Goal: Information Seeking & Learning: Compare options

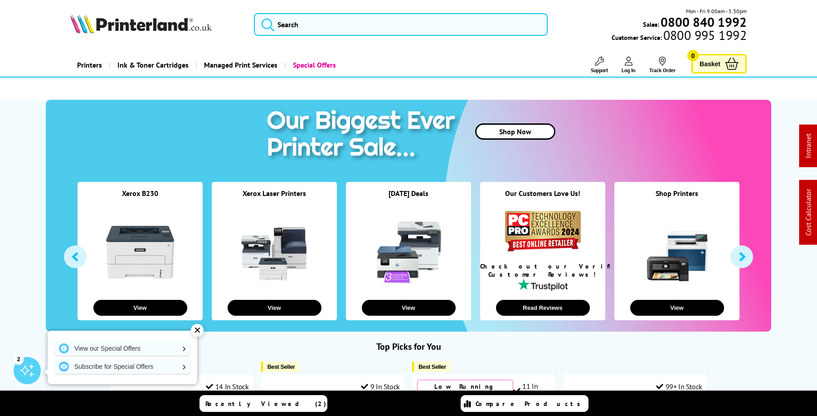
click at [161, 26] on img at bounding box center [140, 24] width 141 height 20
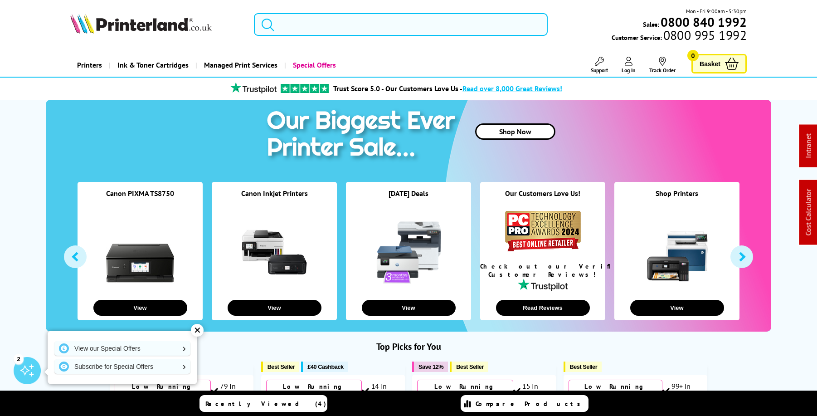
click at [352, 30] on input "search" at bounding box center [401, 24] width 294 height 23
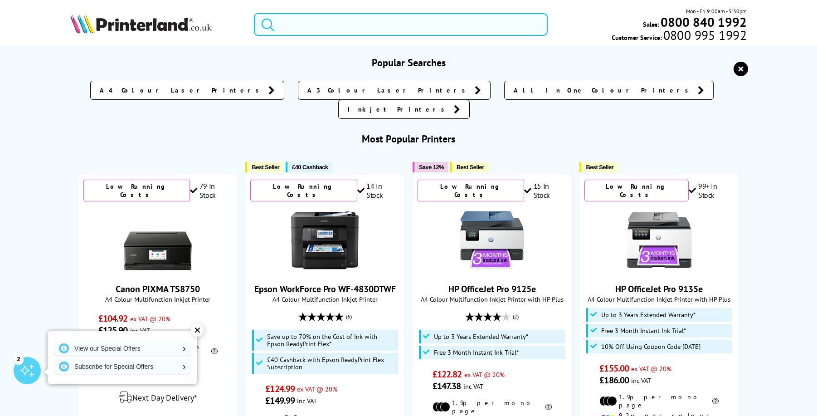
click at [341, 25] on input "search" at bounding box center [401, 24] width 294 height 23
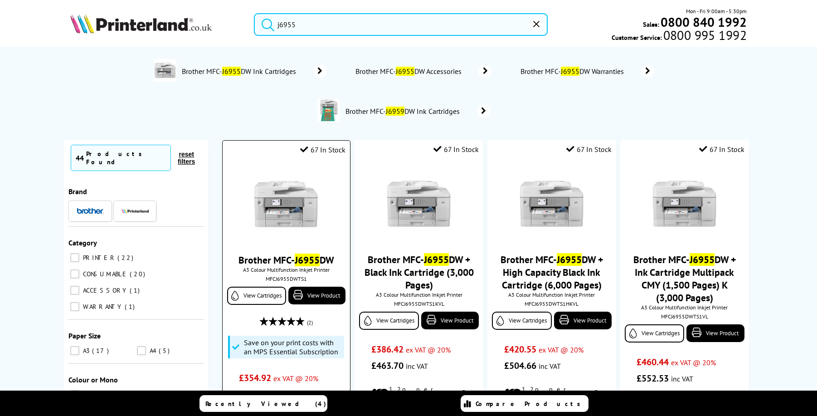
type input "j6955"
click at [287, 207] on img at bounding box center [286, 204] width 68 height 68
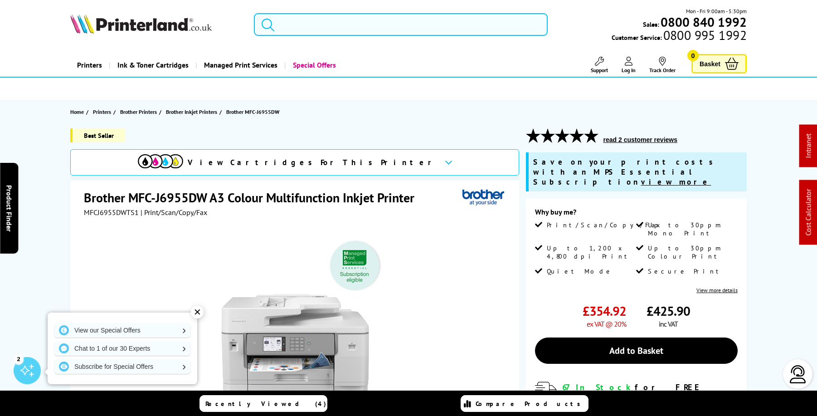
click at [392, 29] on input "search" at bounding box center [401, 24] width 294 height 23
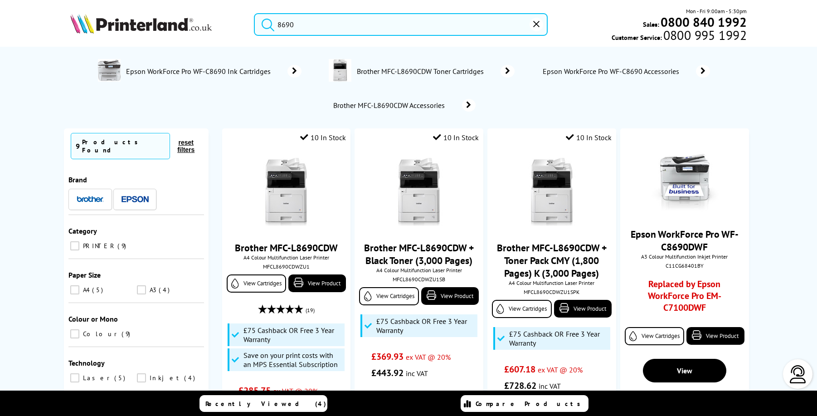
type input "8690"
click at [402, 74] on span "Brother MFC-L8690CDW Toner Cartridges" at bounding box center [421, 71] width 131 height 9
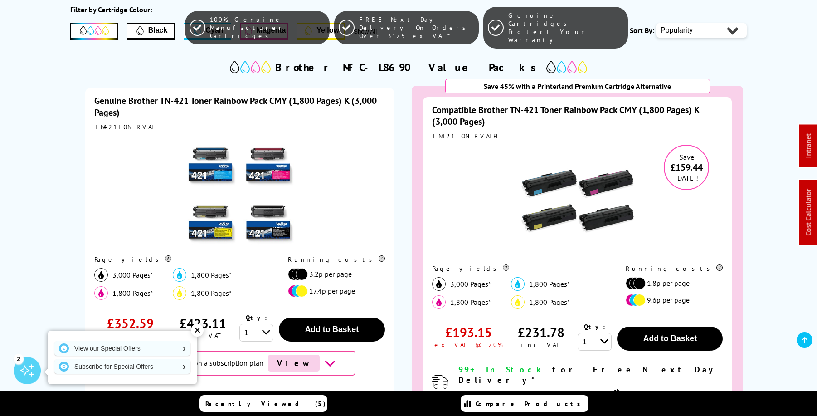
click at [256, 173] on img at bounding box center [239, 192] width 113 height 113
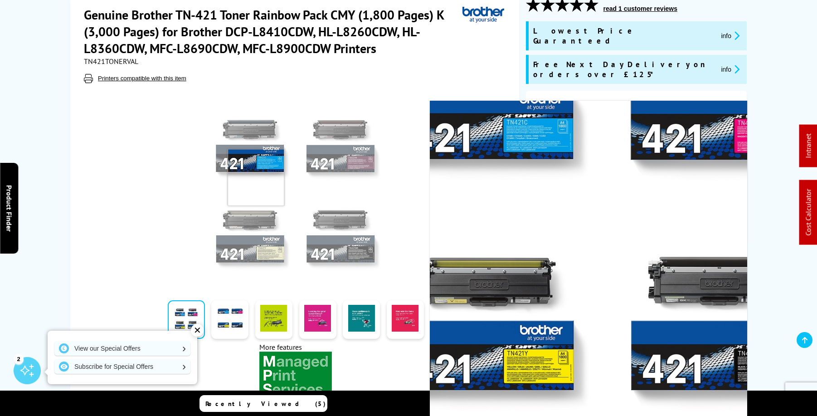
click at [254, 177] on img at bounding box center [296, 190] width 178 height 178
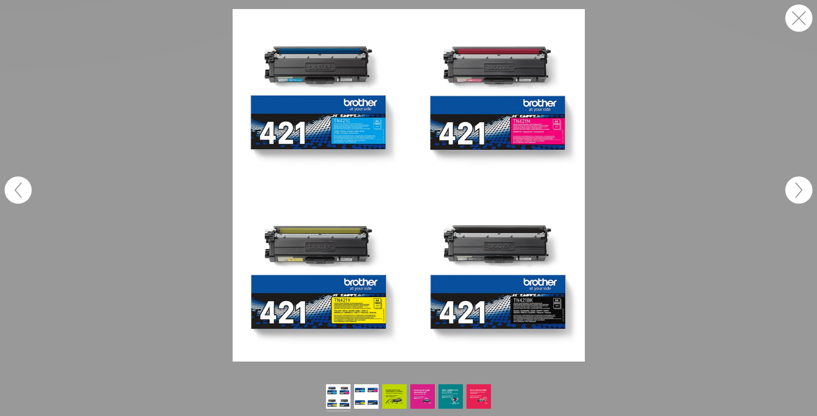
click at [801, 13] on button "button" at bounding box center [798, 18] width 27 height 27
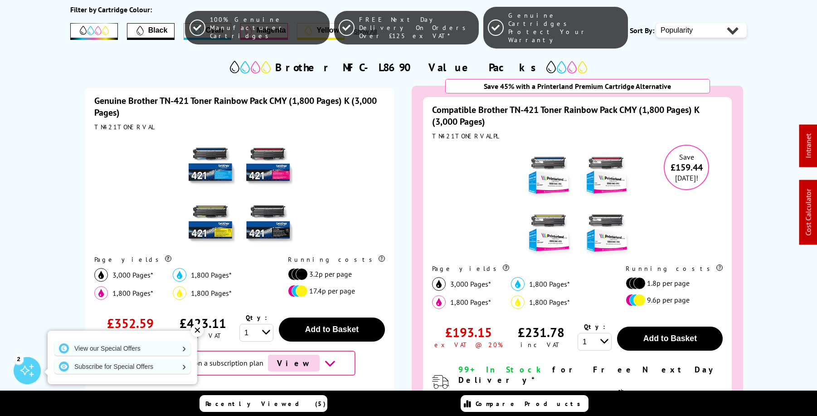
click at [461, 119] on link "Compatible Brother TN-421 Toner Rainbow Pack CMY (1,800 Pages) K (3,000 Pages)" at bounding box center [565, 116] width 267 height 24
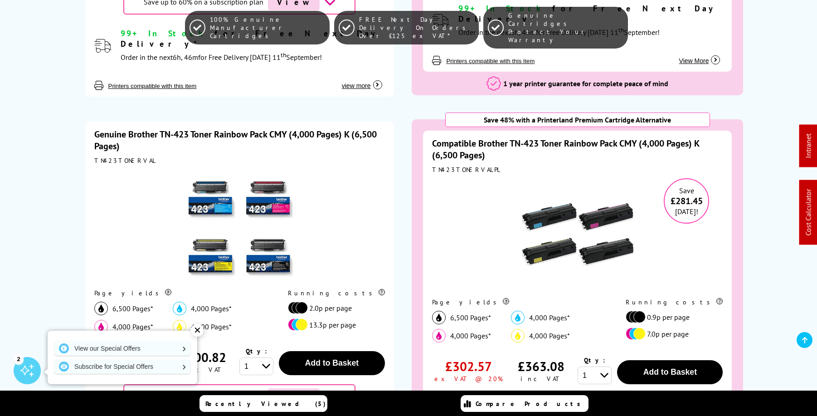
scroll to position [565, 0]
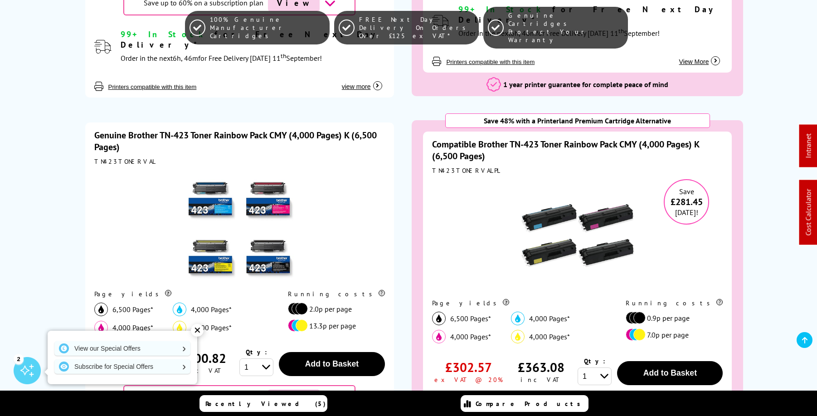
click at [218, 191] on img at bounding box center [239, 226] width 113 height 113
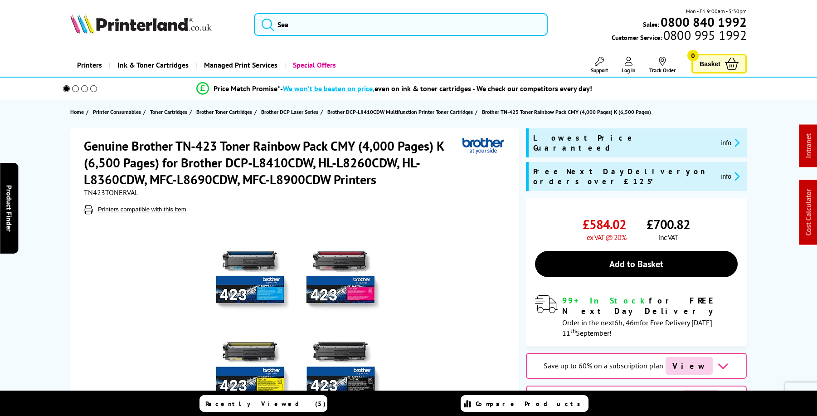
click at [331, 290] on img at bounding box center [296, 321] width 178 height 178
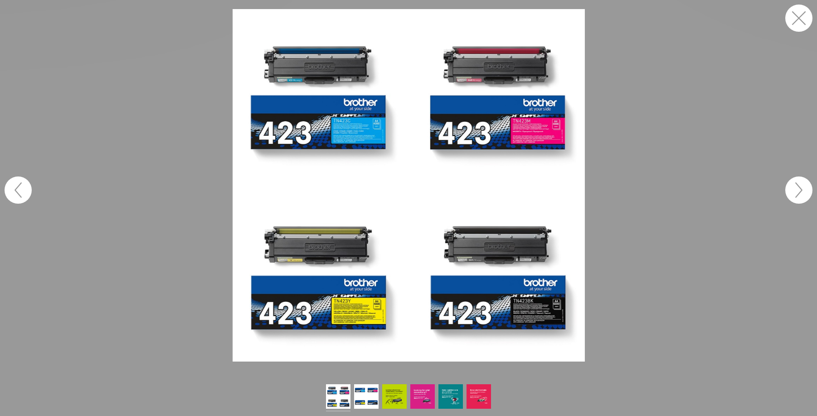
click at [805, 20] on button "button" at bounding box center [798, 18] width 27 height 27
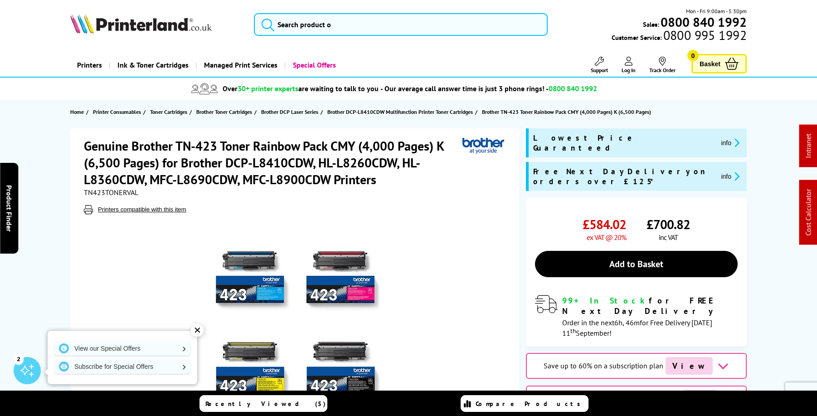
scroll to position [9, 0]
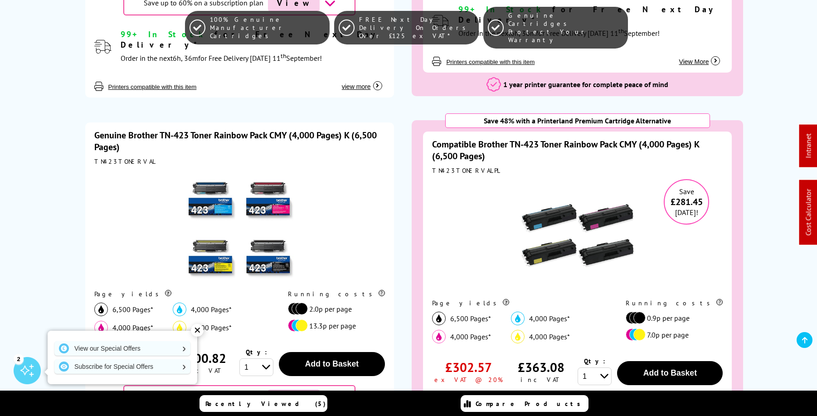
scroll to position [565, 0]
click at [454, 166] on div "TN423TONERVALPL" at bounding box center [577, 170] width 291 height 8
copy div "TN423TONERVALPL"
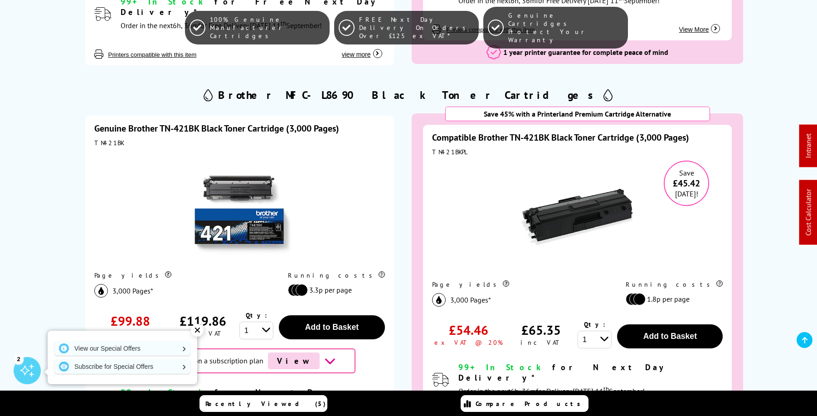
scroll to position [992, 0]
click at [226, 123] on link "Genuine Brother TN-421BK Black Toner Cartridge (3,000 Pages)" at bounding box center [216, 129] width 245 height 12
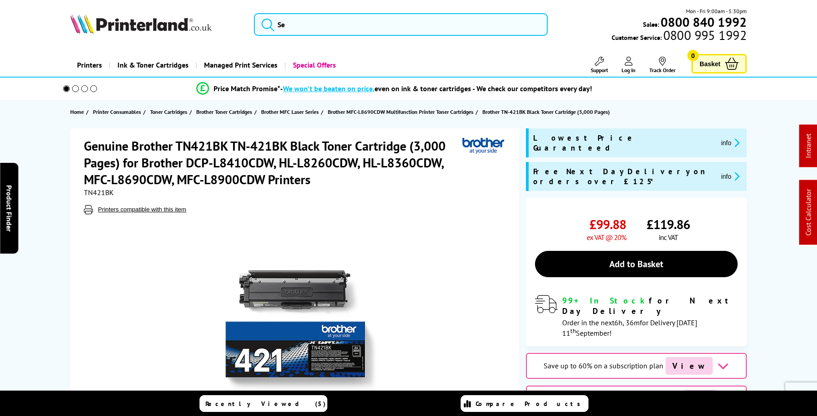
click at [315, 316] on img at bounding box center [296, 321] width 178 height 178
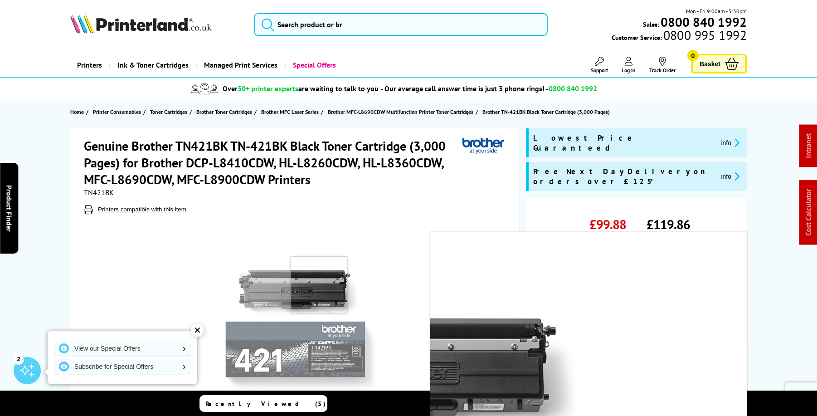
click at [313, 299] on img at bounding box center [296, 321] width 178 height 178
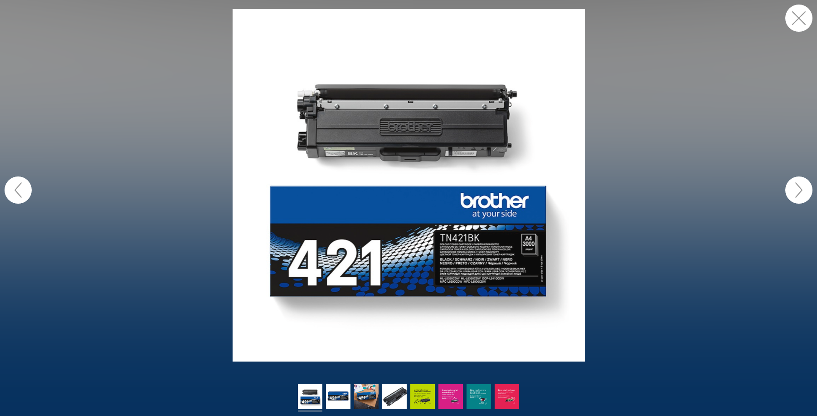
click at [209, 190] on figure at bounding box center [408, 185] width 817 height 352
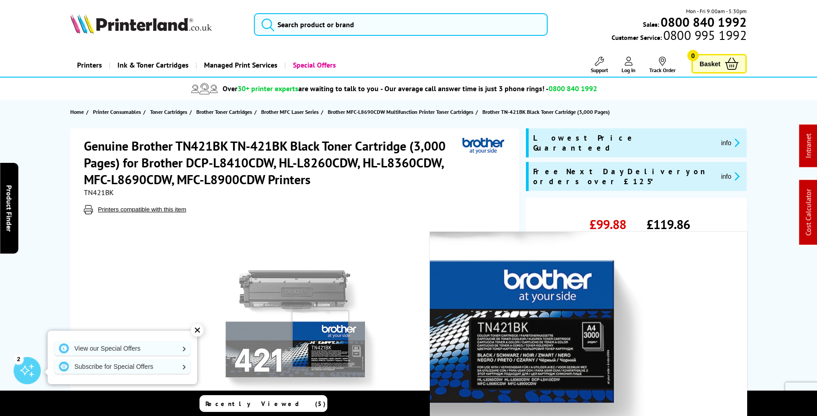
click at [321, 338] on img at bounding box center [296, 321] width 178 height 178
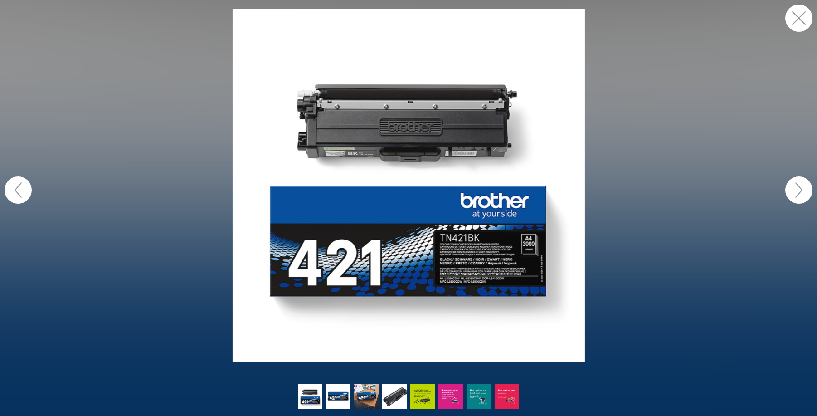
click at [207, 153] on figure at bounding box center [408, 185] width 817 height 352
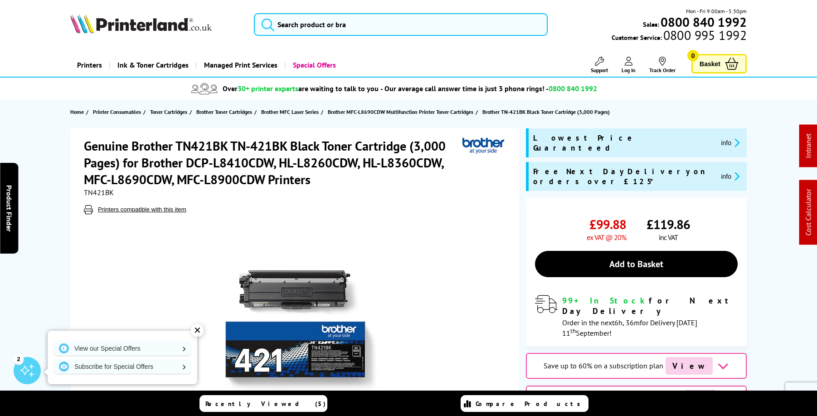
click at [302, 344] on img at bounding box center [296, 321] width 178 height 178
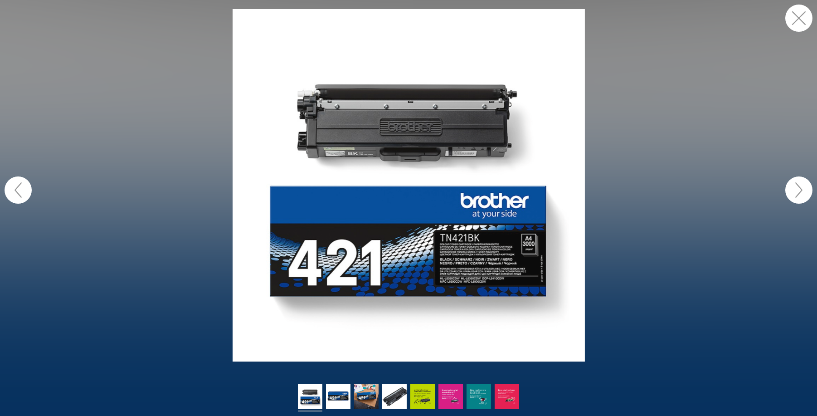
click at [805, 18] on button "button" at bounding box center [798, 18] width 27 height 27
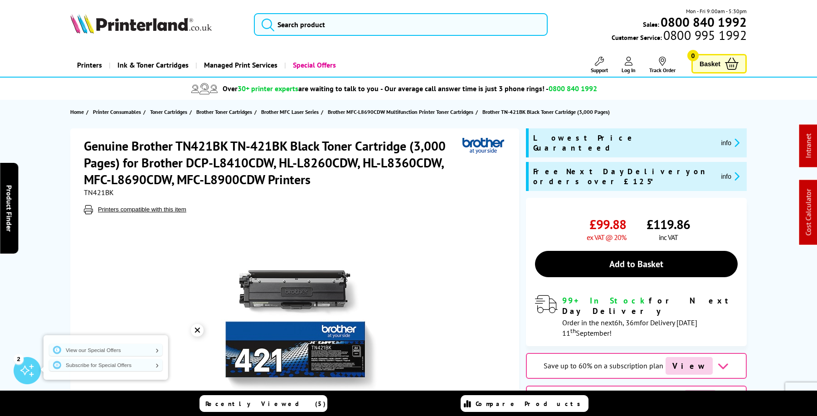
click at [213, 145] on h1 "Genuine Brother TN421BK TN-421BK Black Toner Cartridge (3,000 Pages) for Brothe…" at bounding box center [273, 162] width 379 height 50
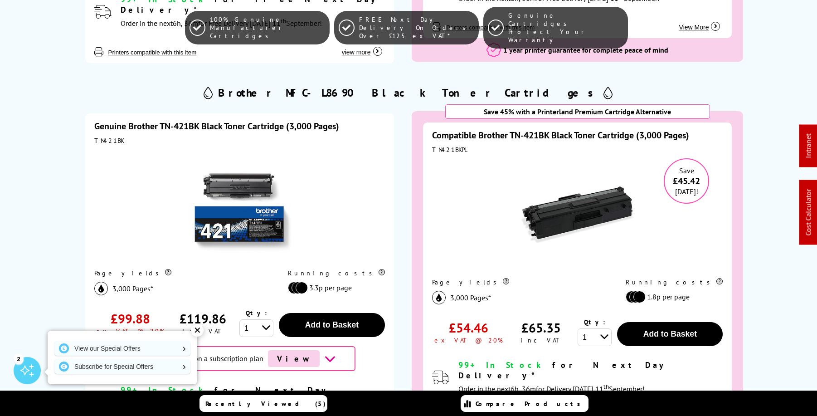
click at [613, 129] on link "Compatible Brother TN-421BK Black Toner Cartridge (3,000 Pages)" at bounding box center [560, 135] width 257 height 12
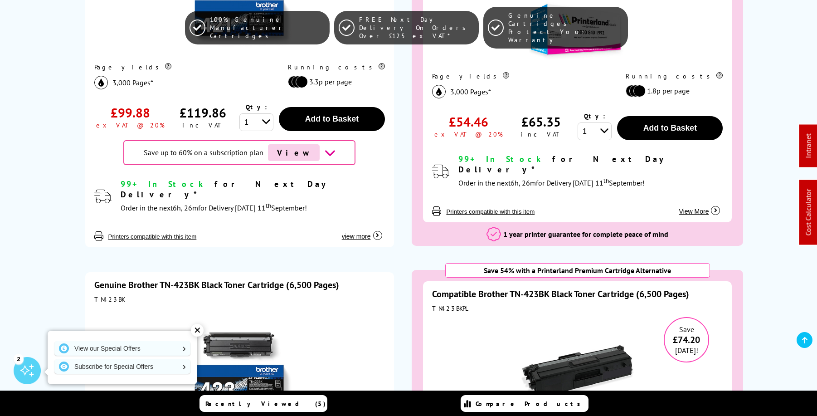
scroll to position [1279, 0]
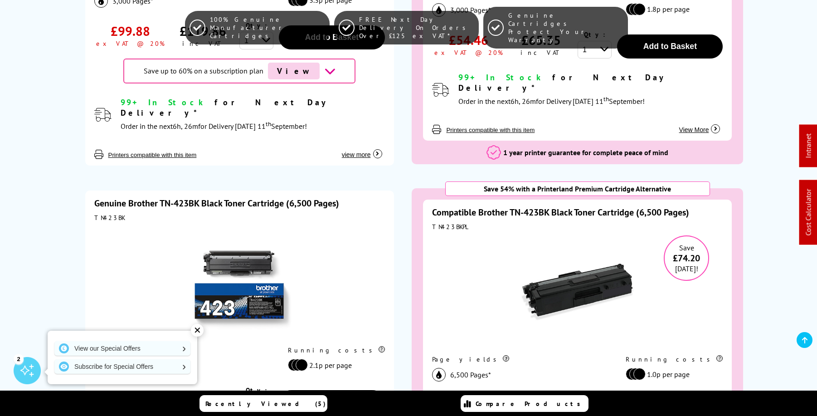
click at [287, 197] on link "Genuine Brother TN-423BK Black Toner Cartridge (6,500 Pages)" at bounding box center [216, 203] width 245 height 12
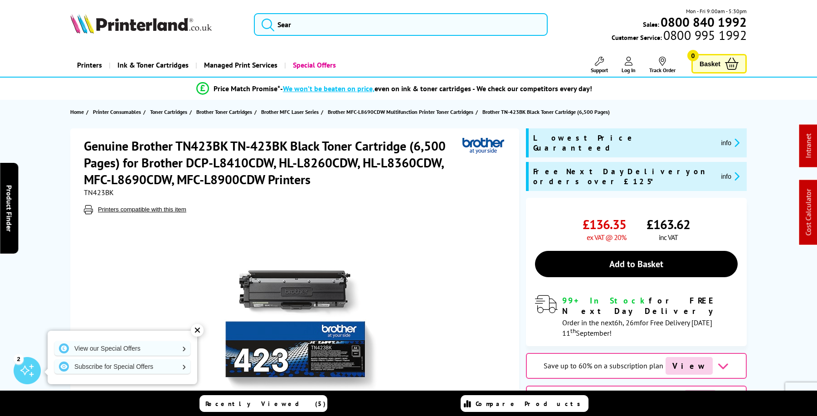
click at [104, 191] on span "TN423BK" at bounding box center [99, 192] width 30 height 9
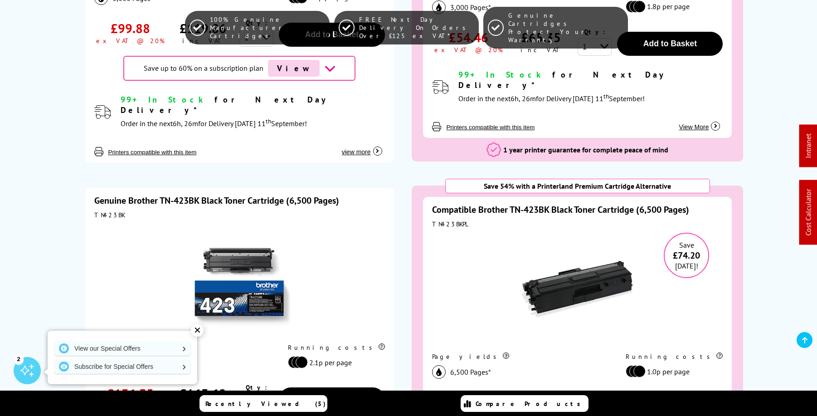
click at [540, 204] on link "Compatible Brother TN-423BK Black Toner Cartridge (6,500 Pages)" at bounding box center [560, 210] width 257 height 12
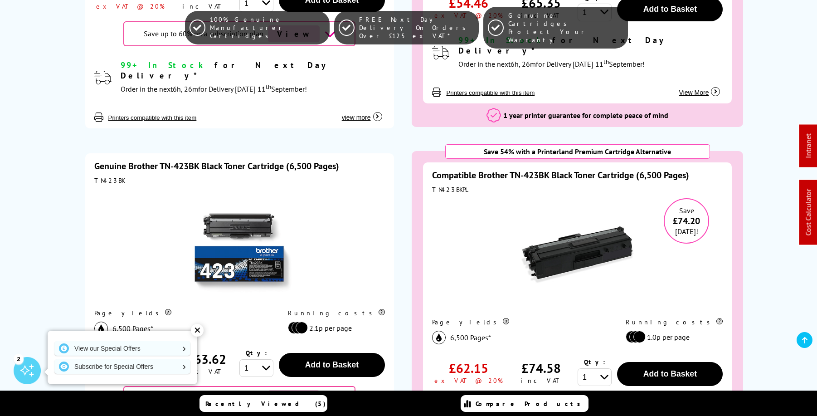
scroll to position [1319, 0]
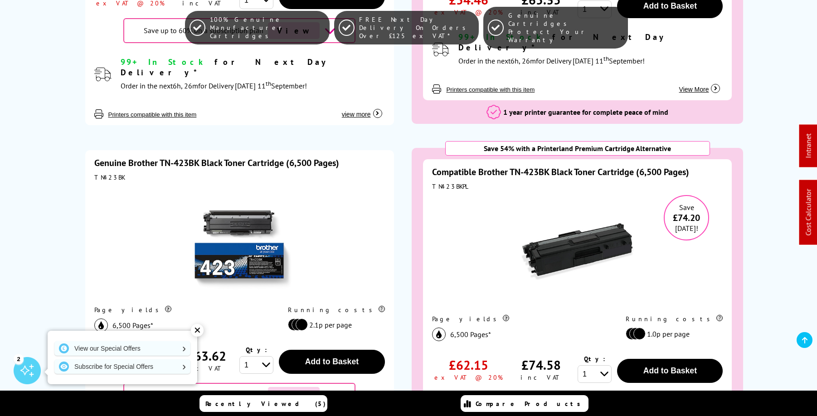
click at [519, 166] on link "Compatible Brother TN-423BK Black Toner Cartridge (6,500 Pages)" at bounding box center [560, 172] width 257 height 12
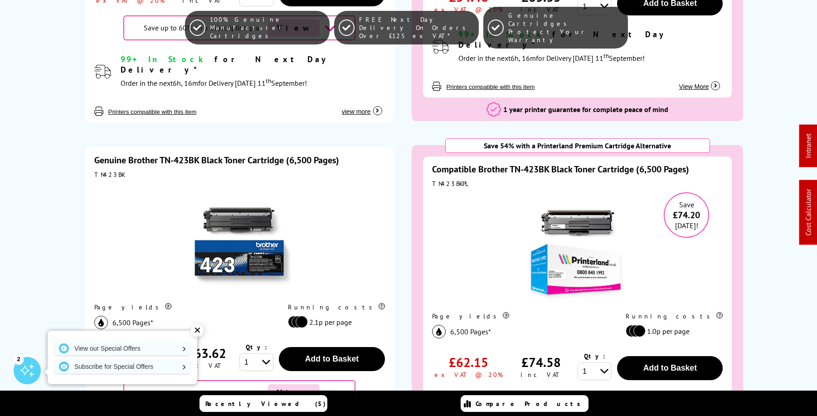
click at [571, 163] on link "Compatible Brother TN-423BK Black Toner Cartridge (6,500 Pages)" at bounding box center [560, 169] width 257 height 12
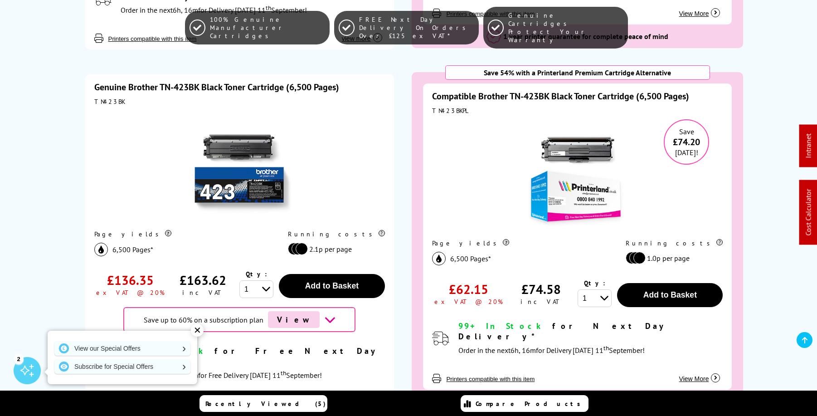
scroll to position [1293, 0]
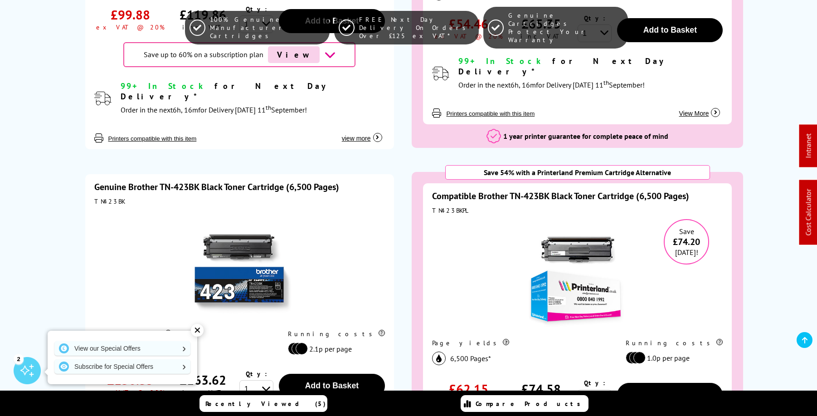
click at [525, 190] on link "Compatible Brother TN-423BK Black Toner Cartridge (6,500 Pages)" at bounding box center [560, 196] width 257 height 12
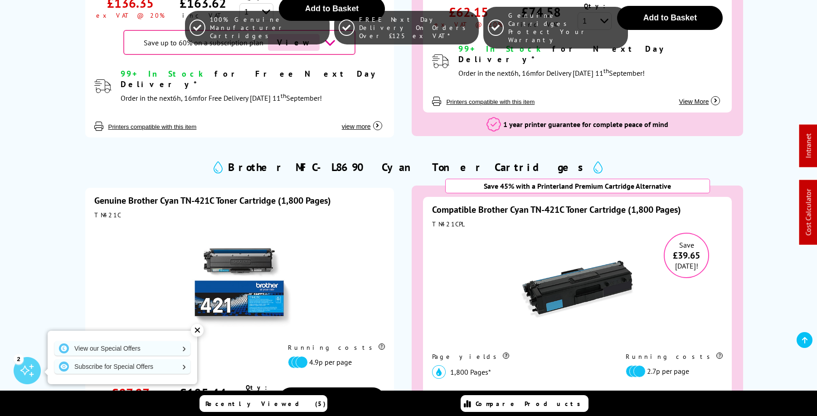
scroll to position [1748, 0]
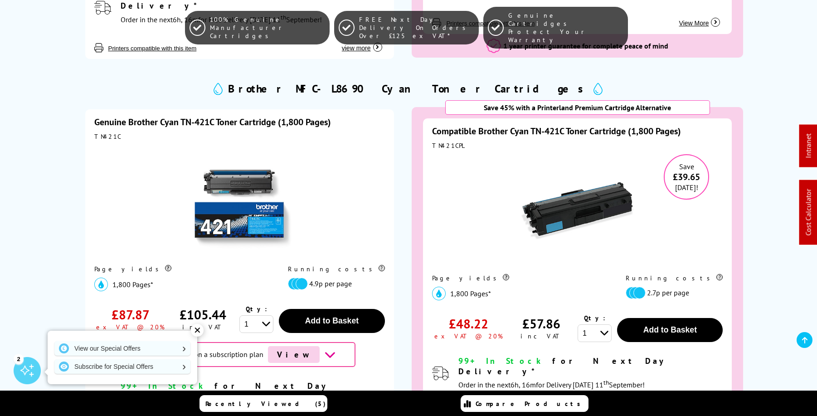
click at [527, 125] on link "Compatible Brother Cyan TN-421C Toner Cartridge (1,800 Pages)" at bounding box center [556, 131] width 249 height 12
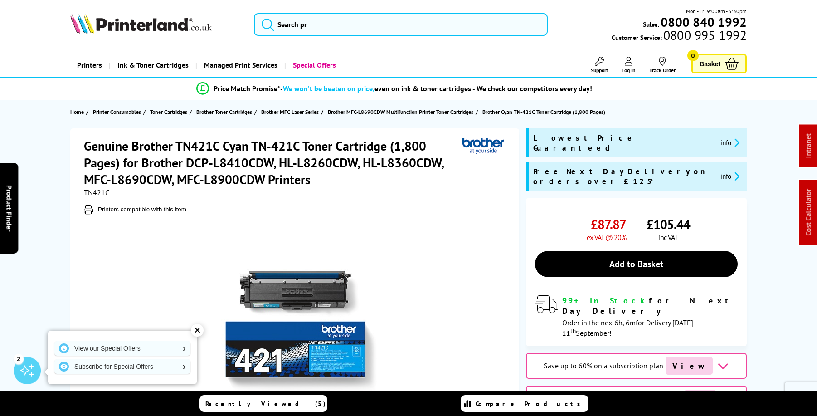
click at [327, 295] on img at bounding box center [296, 321] width 178 height 178
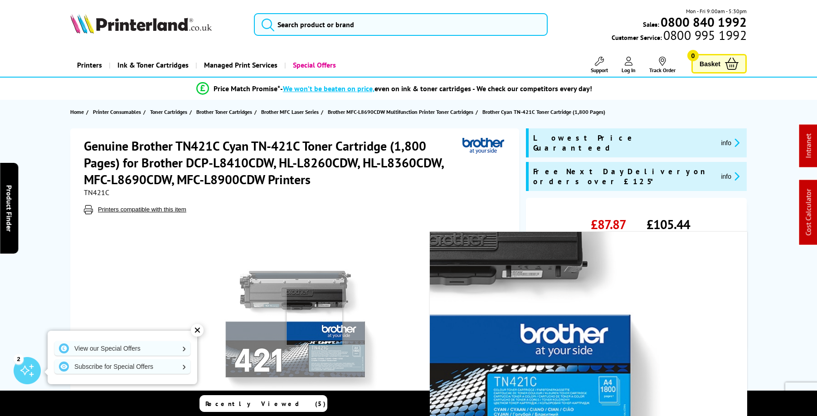
click at [315, 316] on img at bounding box center [296, 321] width 178 height 178
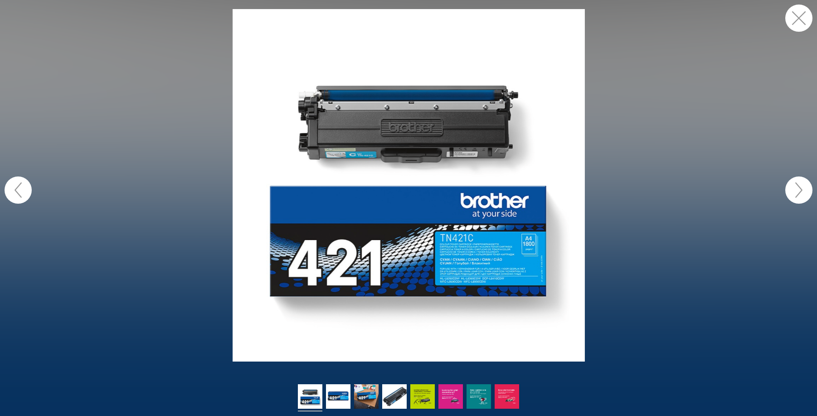
click at [799, 21] on button "button" at bounding box center [798, 18] width 27 height 27
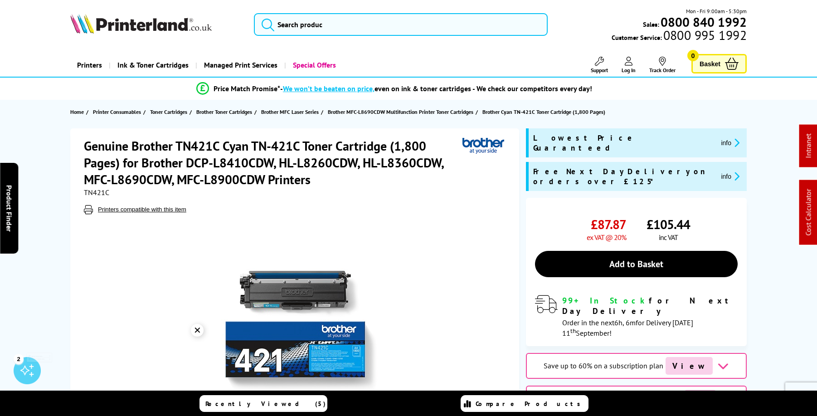
click at [101, 193] on span "TN421C" at bounding box center [96, 192] width 25 height 9
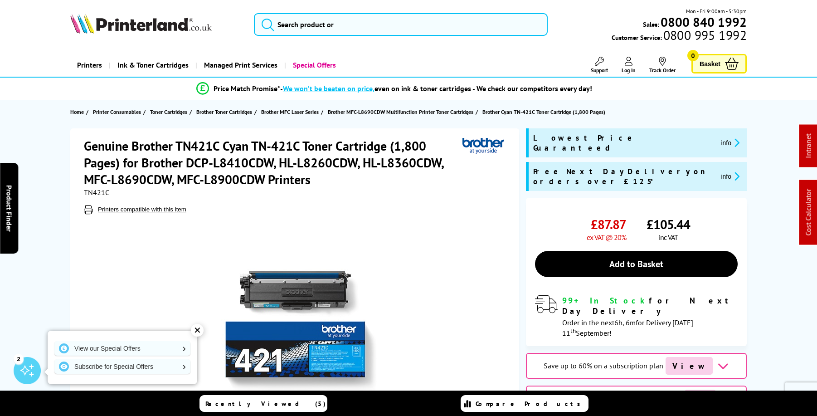
click at [101, 193] on span "TN421C" at bounding box center [96, 192] width 25 height 9
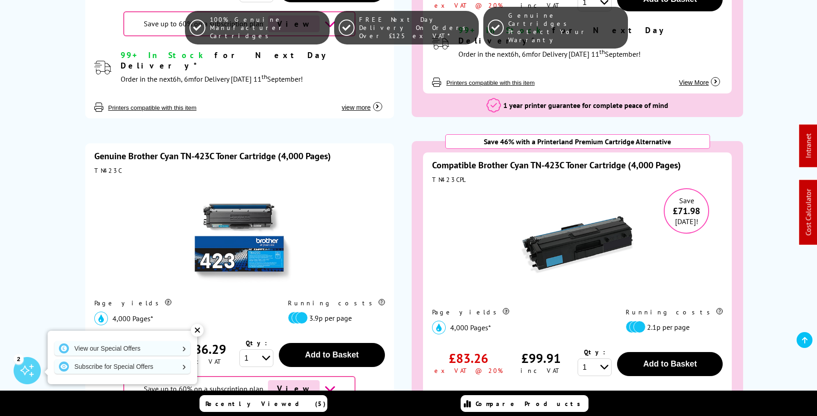
scroll to position [2087, 0]
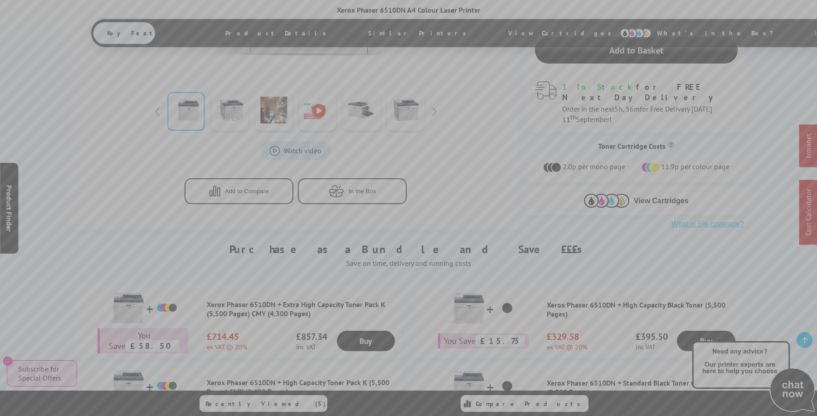
scroll to position [417, 0]
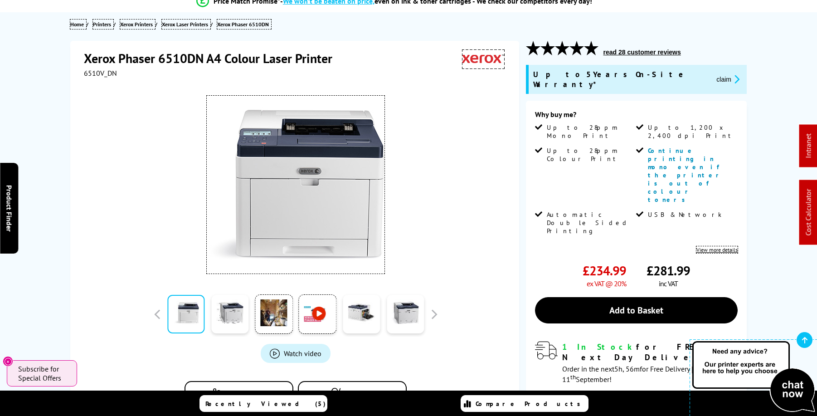
scroll to position [72, 0]
